Goal: Complete application form

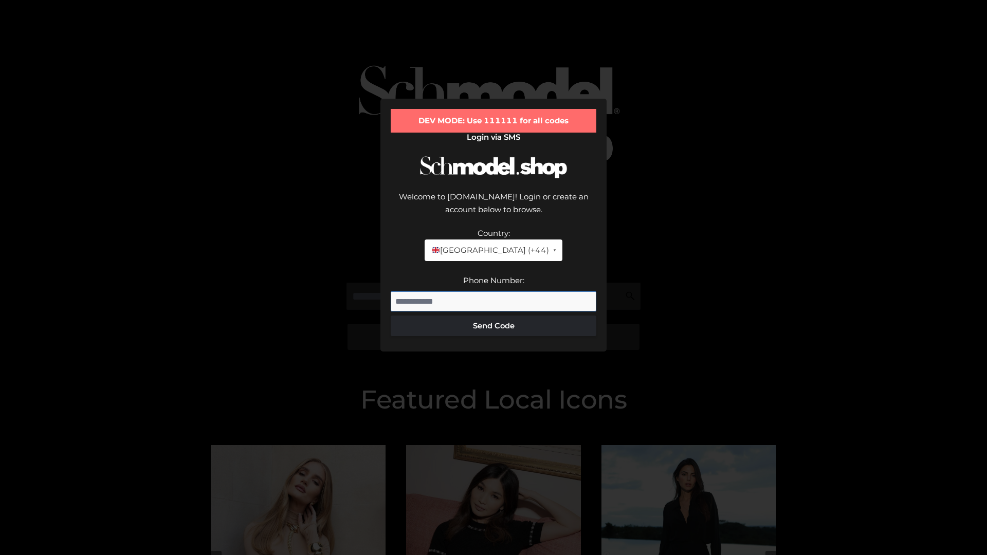
click at [494, 291] on input "Phone Number:" at bounding box center [494, 301] width 206 height 21
type input "**********"
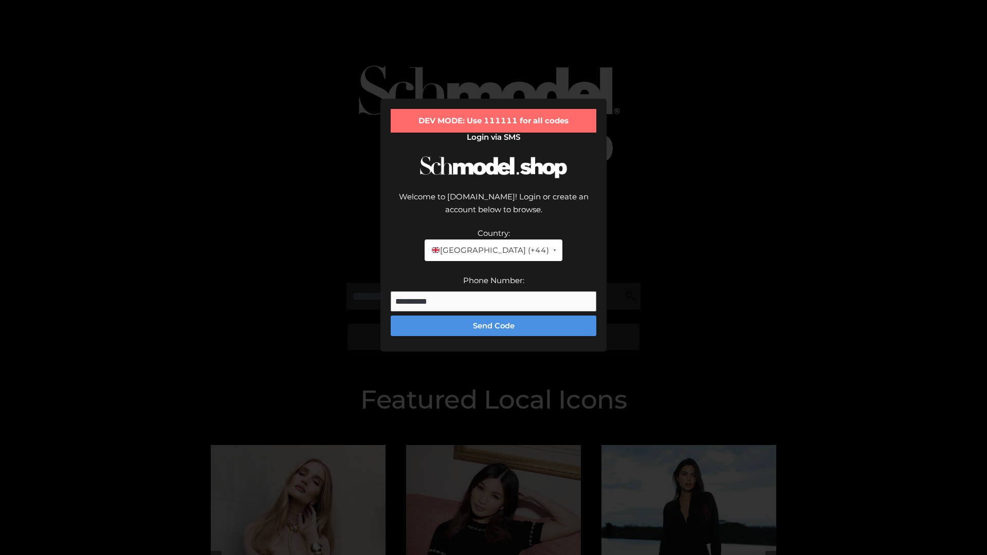
click at [494, 316] on button "Send Code" at bounding box center [494, 326] width 206 height 21
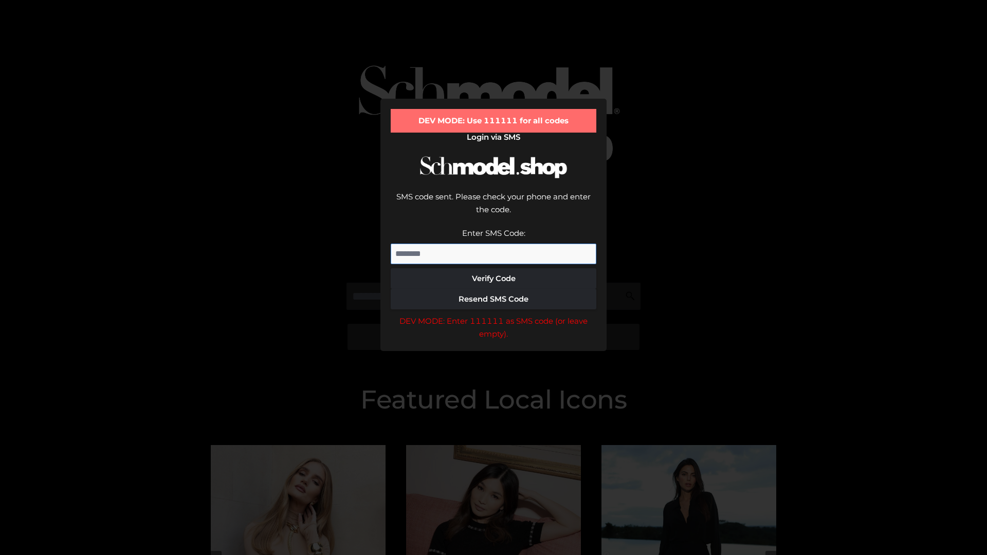
click at [494, 244] on input "Enter SMS Code:" at bounding box center [494, 254] width 206 height 21
type input "******"
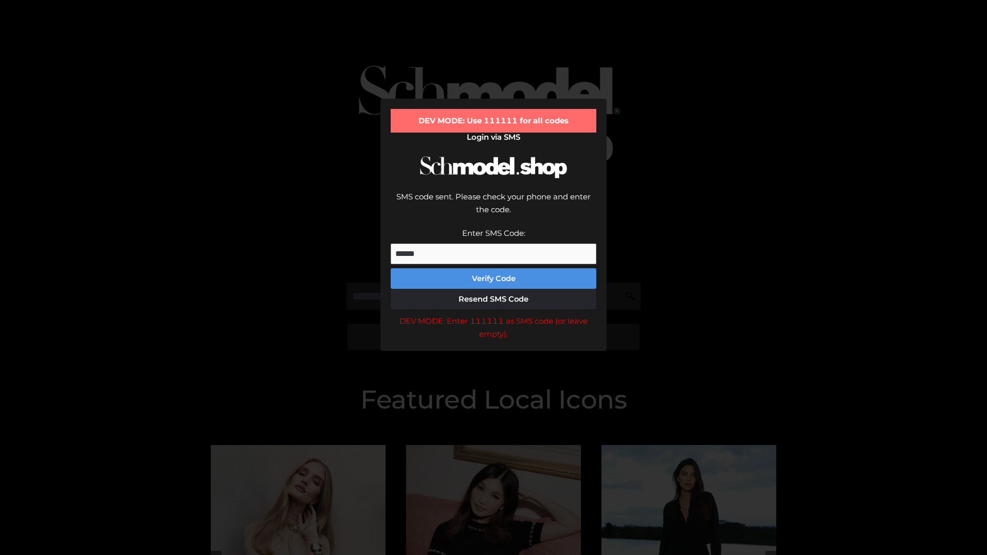
click at [494, 268] on button "Verify Code" at bounding box center [494, 278] width 206 height 21
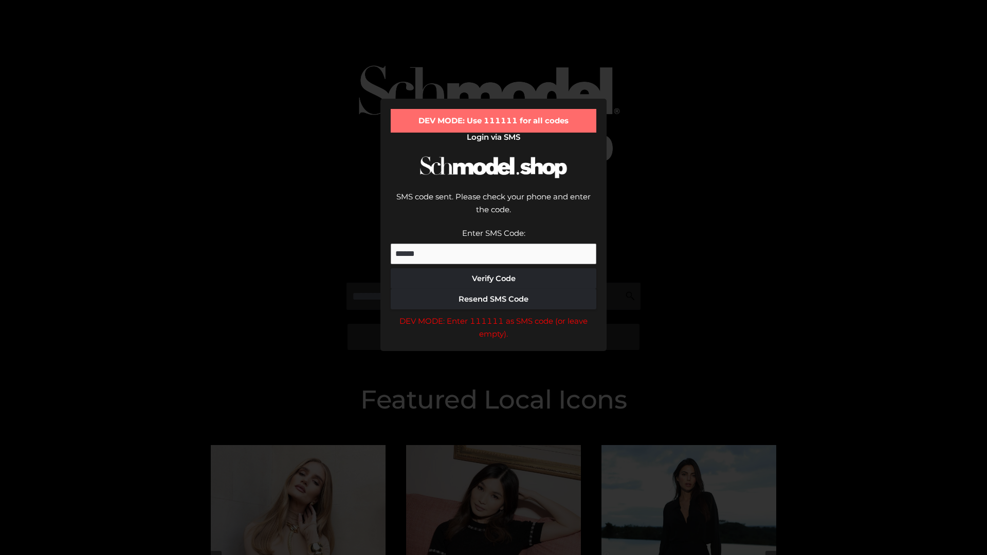
click at [494, 315] on div "DEV MODE: Enter 111111 as SMS code (or leave empty)." at bounding box center [494, 328] width 206 height 26
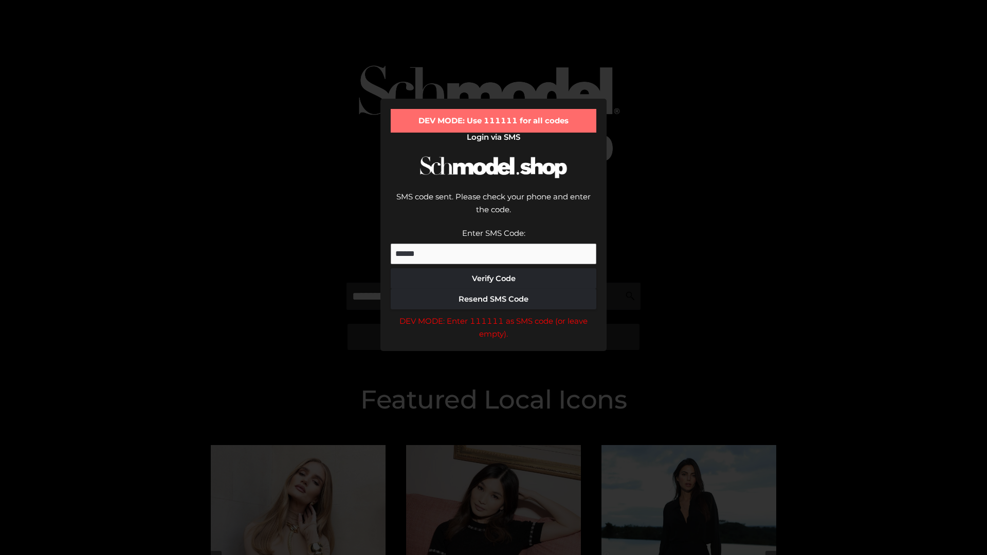
click at [494, 315] on div "DEV MODE: Enter 111111 as SMS code (or leave empty)." at bounding box center [494, 328] width 206 height 26
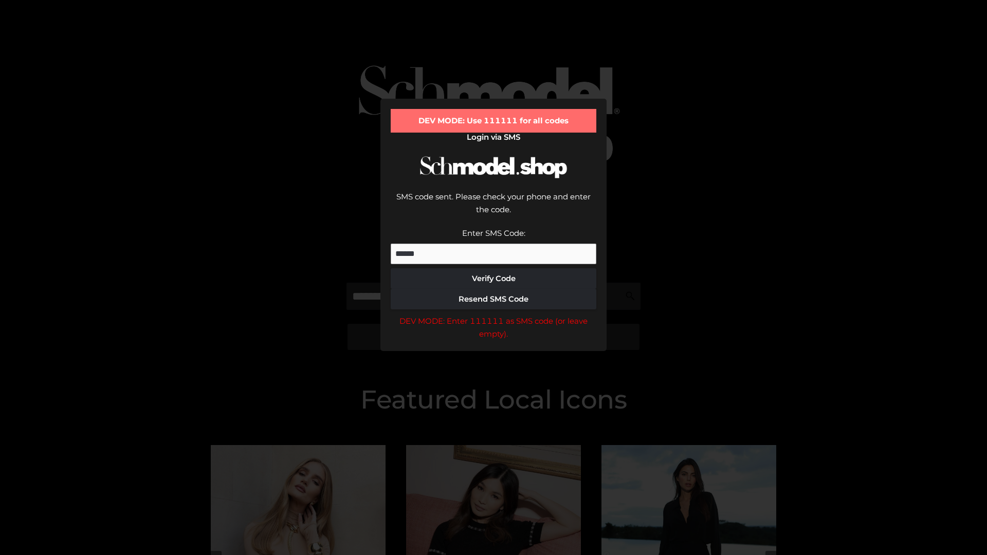
click at [494, 315] on div "DEV MODE: Enter 111111 as SMS code (or leave empty)." at bounding box center [494, 328] width 206 height 26
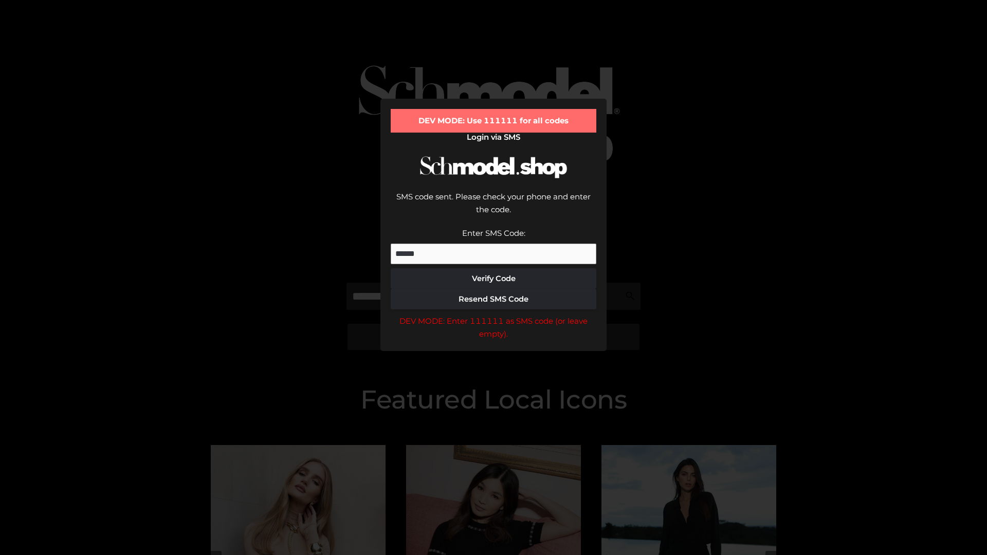
click at [494, 315] on div "DEV MODE: Enter 111111 as SMS code (or leave empty)." at bounding box center [494, 328] width 206 height 26
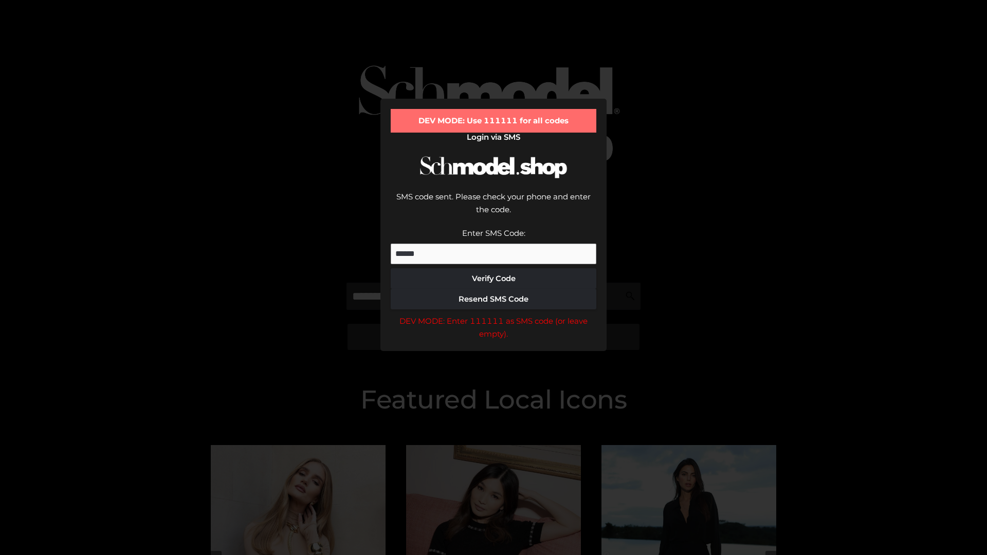
click at [494, 315] on div "DEV MODE: Enter 111111 as SMS code (or leave empty)." at bounding box center [494, 328] width 206 height 26
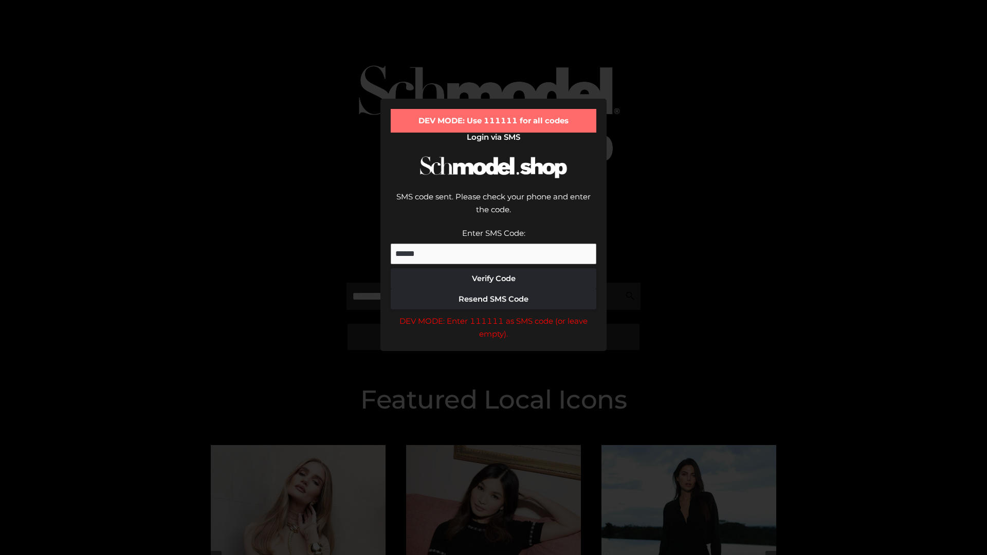
click at [494, 315] on div "DEV MODE: Enter 111111 as SMS code (or leave empty)." at bounding box center [494, 328] width 206 height 26
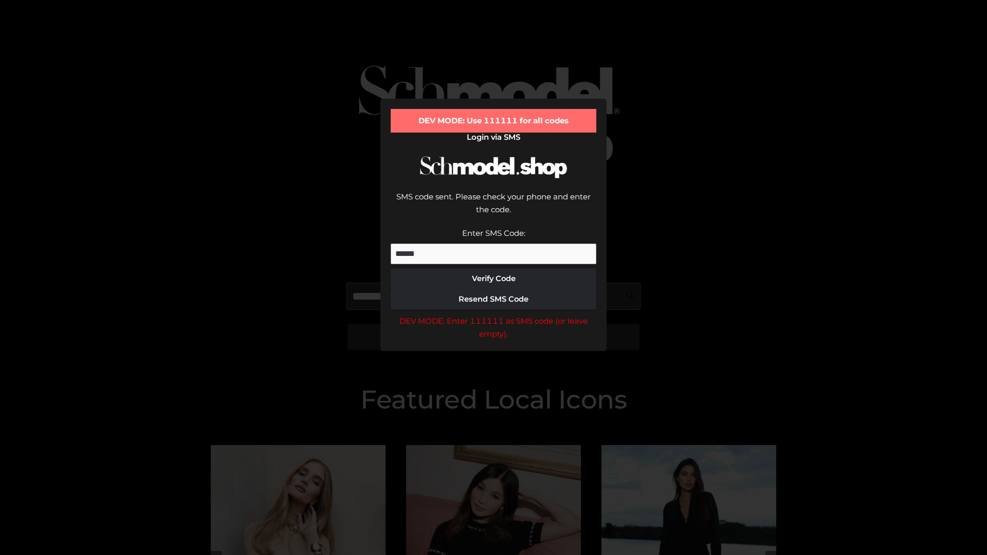
scroll to position [0, 53]
click at [494, 315] on div "DEV MODE: Enter 111111 as SMS code (or leave empty)." at bounding box center [494, 328] width 206 height 26
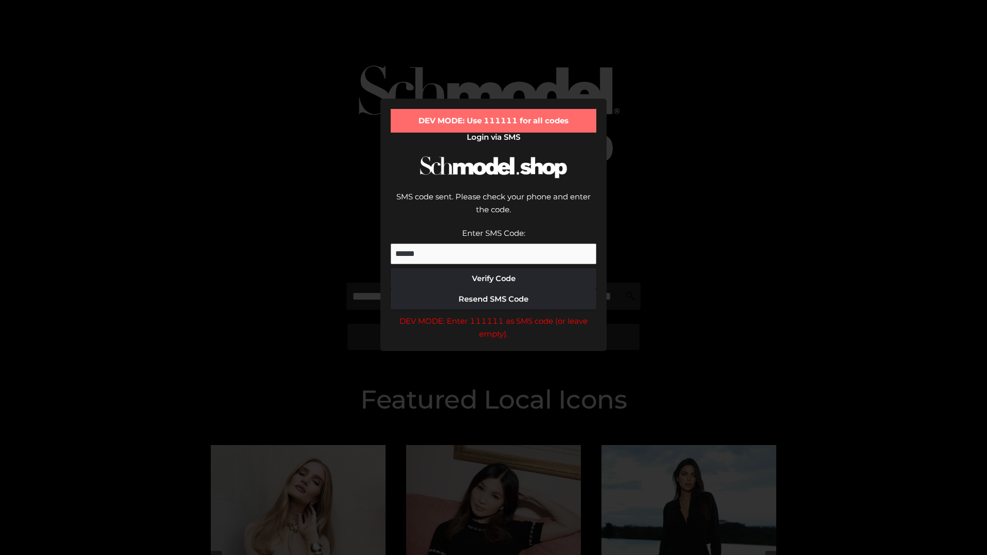
click at [494, 315] on div "DEV MODE: Enter 111111 as SMS code (or leave empty)." at bounding box center [494, 328] width 206 height 26
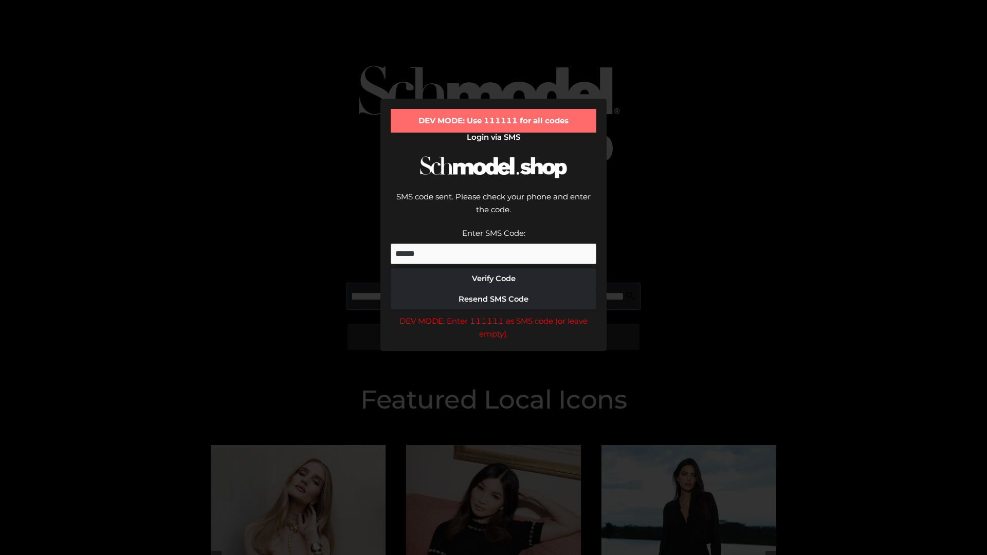
scroll to position [0, 112]
click at [494, 315] on div "DEV MODE: Enter 111111 as SMS code (or leave empty)." at bounding box center [494, 328] width 206 height 26
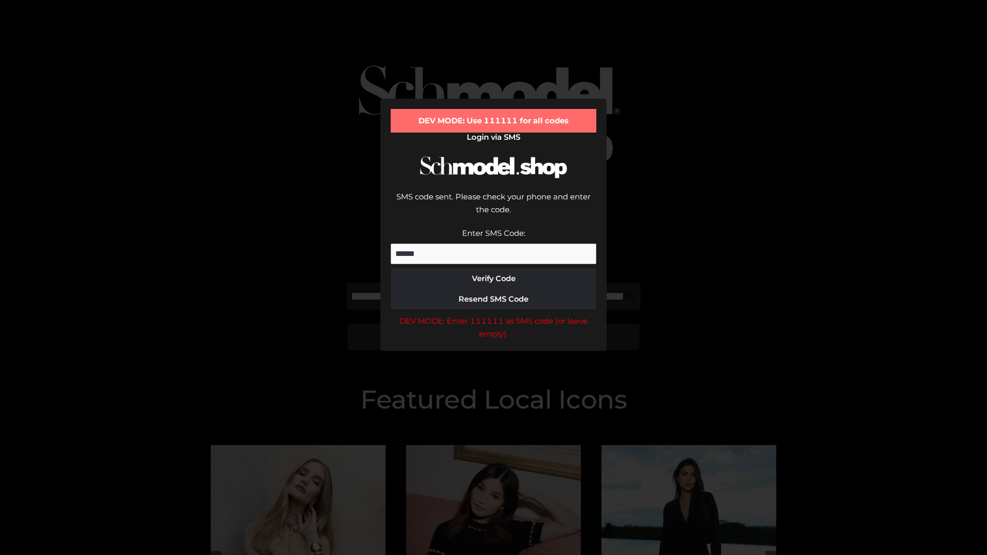
click at [494, 315] on div "DEV MODE: Enter 111111 as SMS code (or leave empty)." at bounding box center [494, 328] width 206 height 26
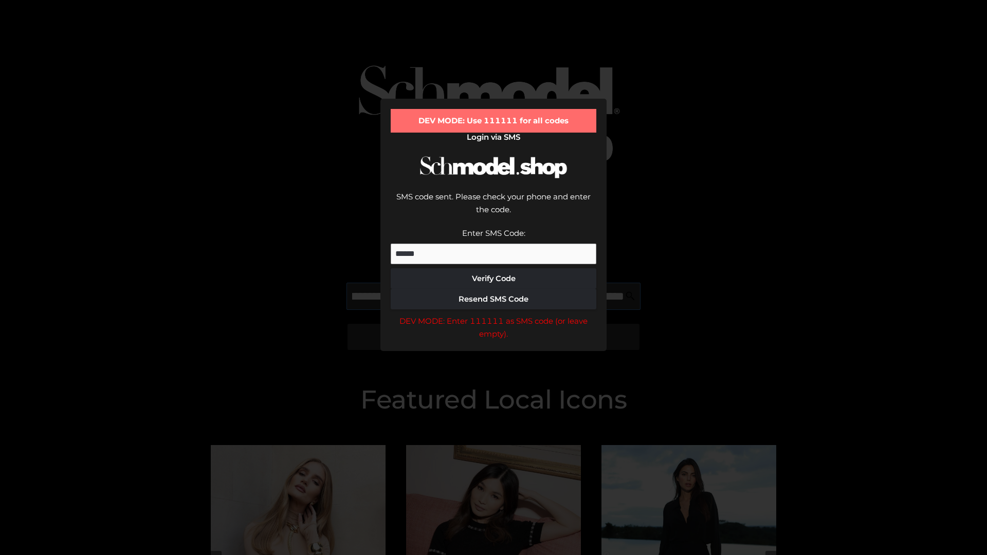
scroll to position [0, 174]
click at [494, 315] on div "DEV MODE: Enter 111111 as SMS code (or leave empty)." at bounding box center [494, 328] width 206 height 26
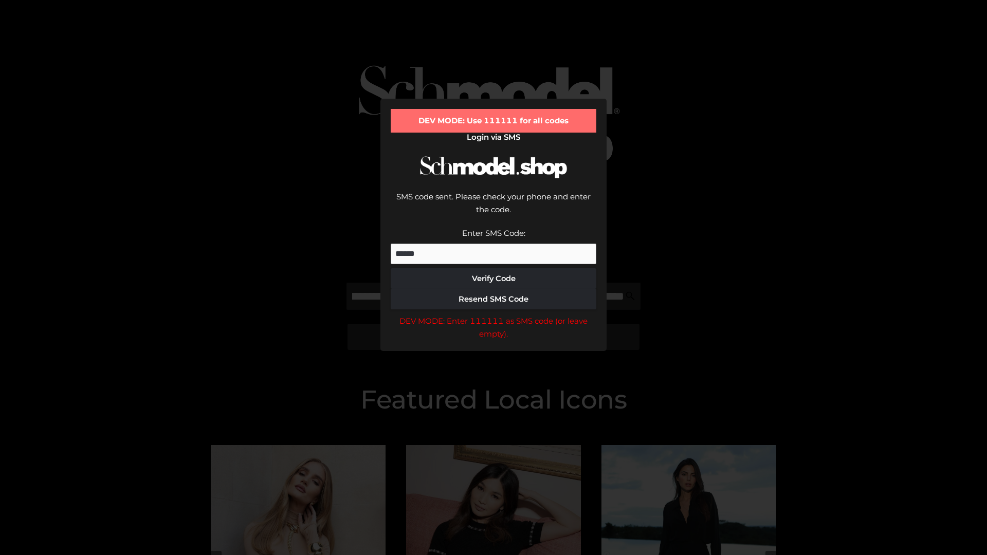
click at [494, 315] on div "DEV MODE: Enter 111111 as SMS code (or leave empty)." at bounding box center [494, 328] width 206 height 26
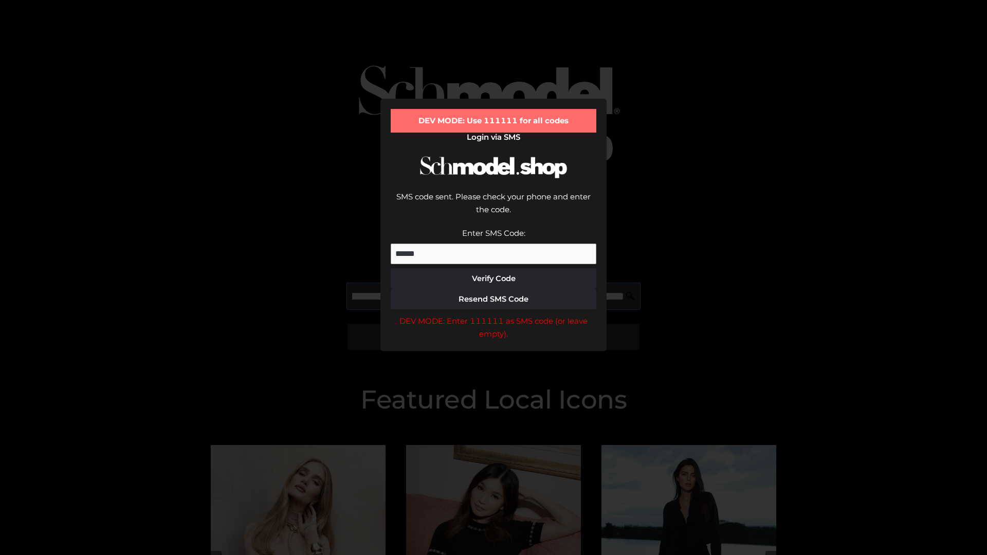
scroll to position [0, 239]
click at [494, 315] on div "DEV MODE: Enter 111111 as SMS code (or leave empty)." at bounding box center [494, 328] width 206 height 26
type input "**********"
